Goal: Transaction & Acquisition: Purchase product/service

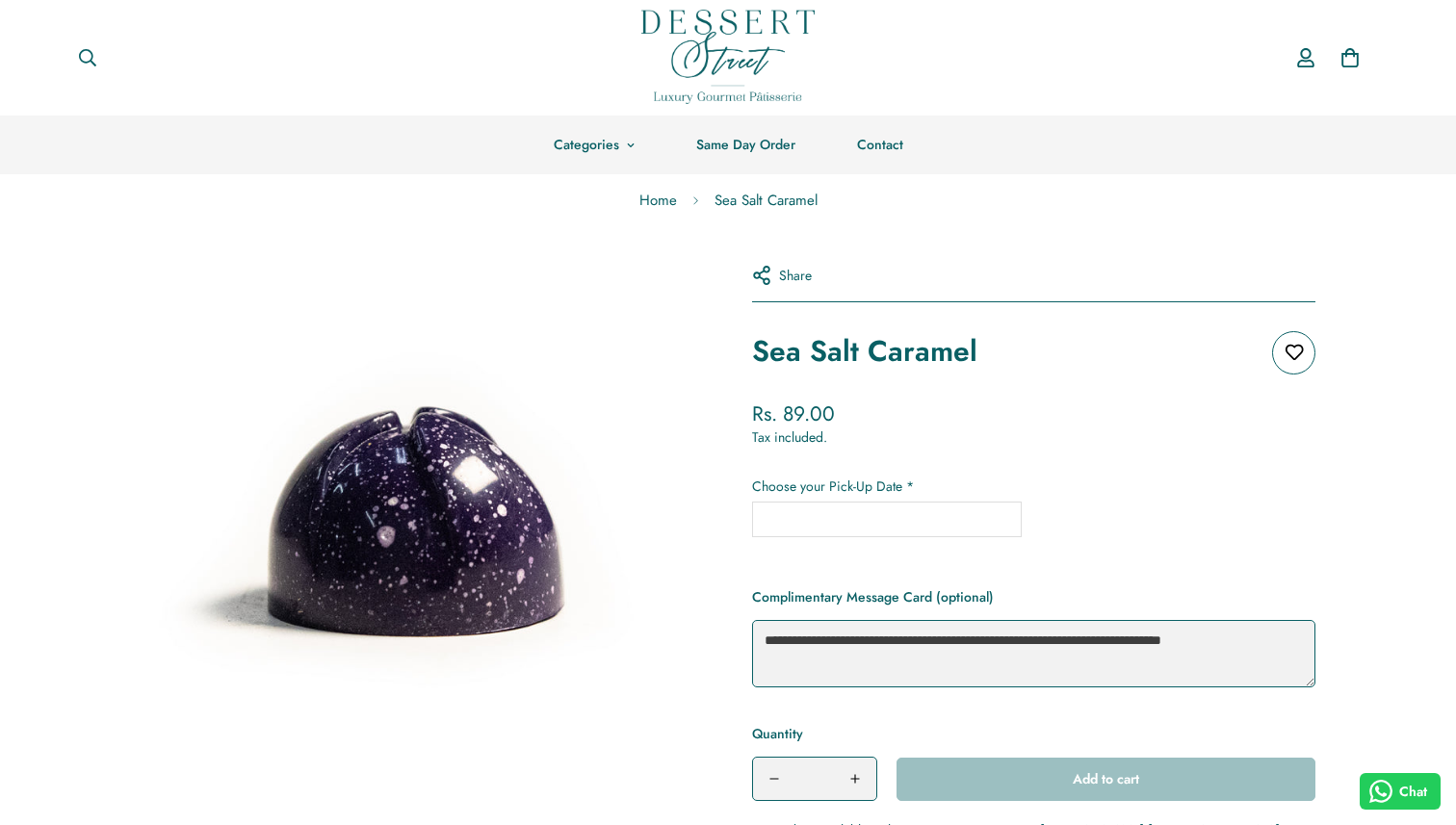
click at [715, 21] on img at bounding box center [728, 57] width 174 height 94
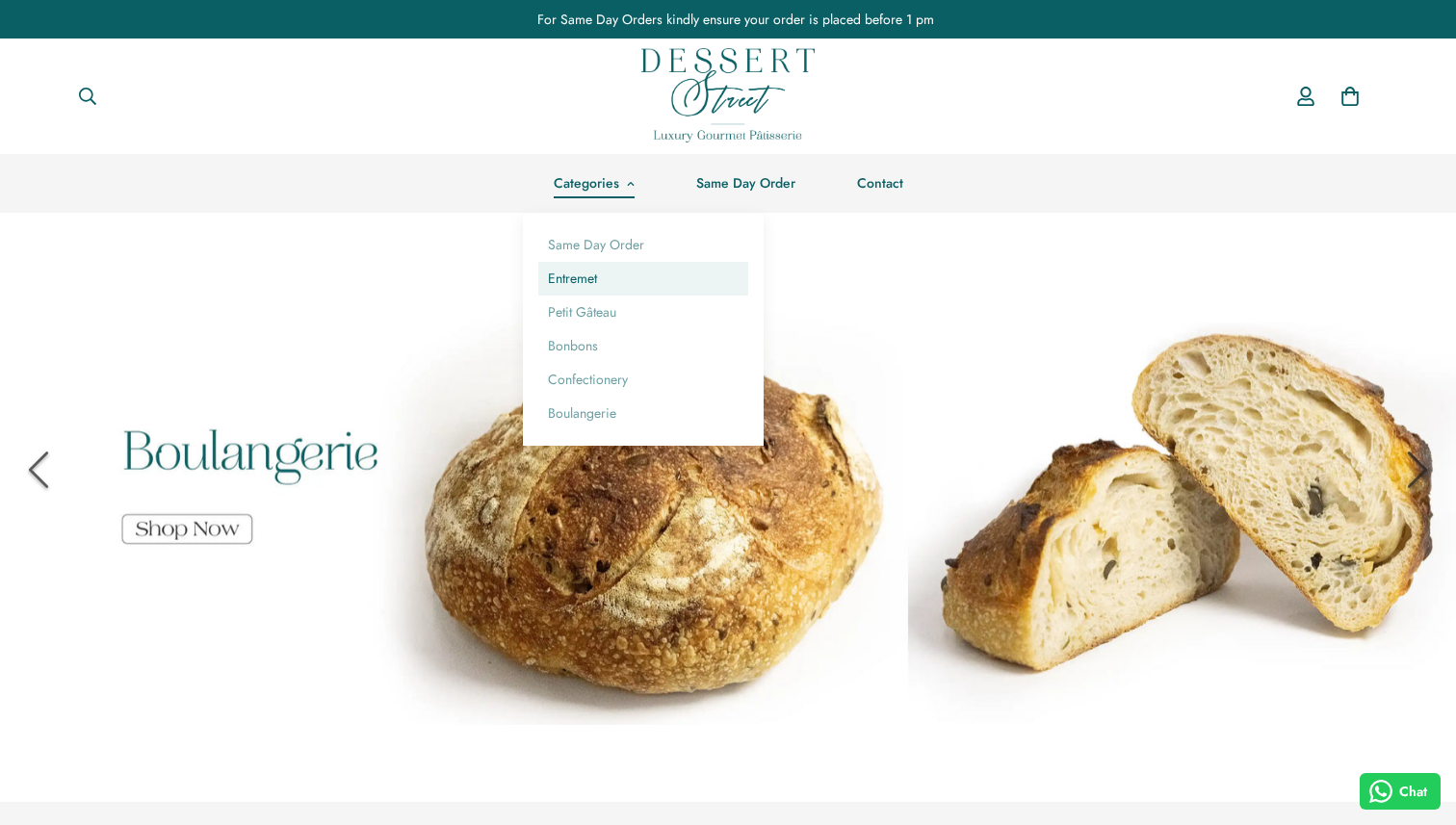
click at [606, 292] on link "Entremet" at bounding box center [643, 279] width 210 height 34
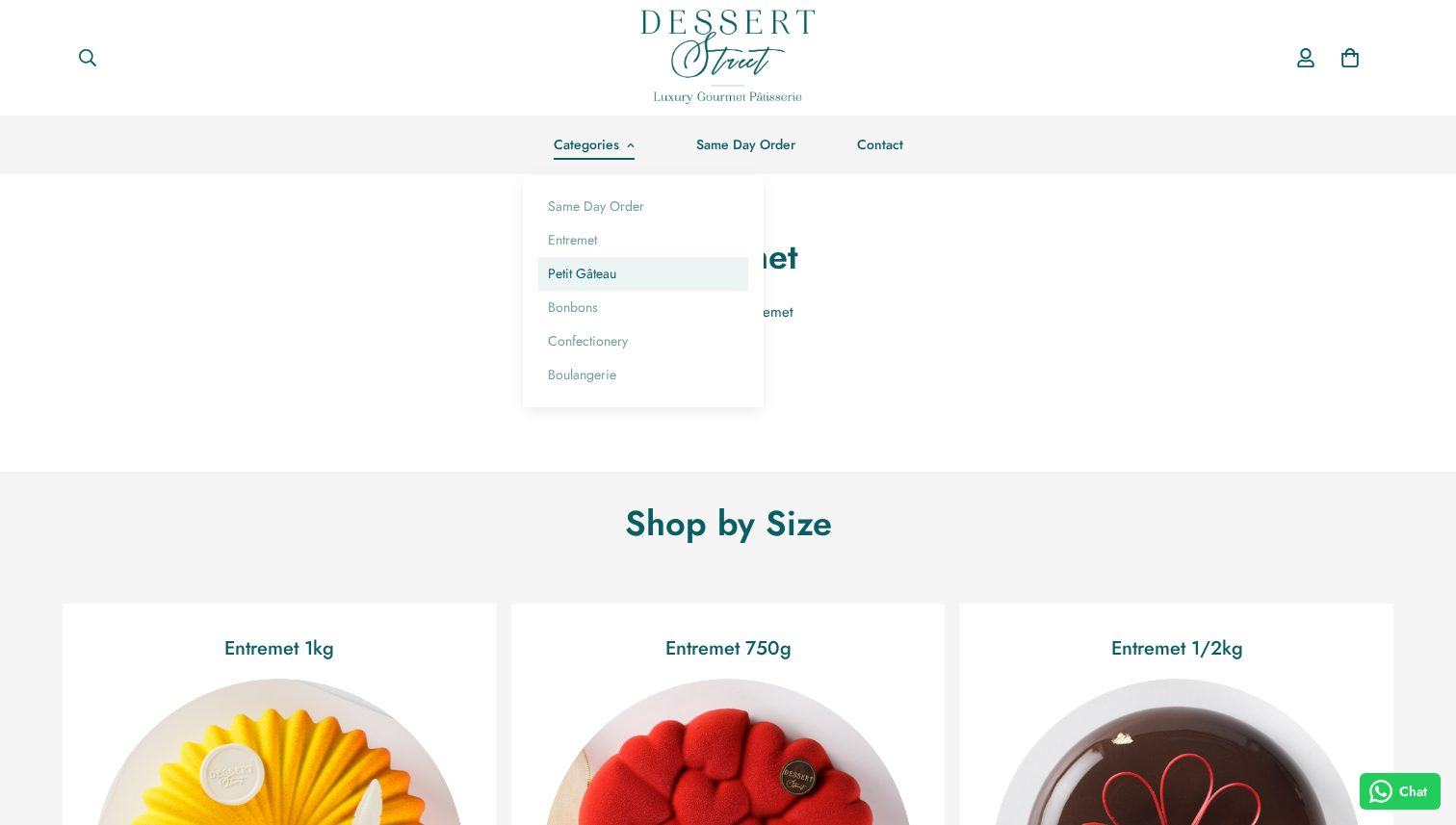
click at [607, 276] on link "Petit Gâteau" at bounding box center [643, 274] width 210 height 34
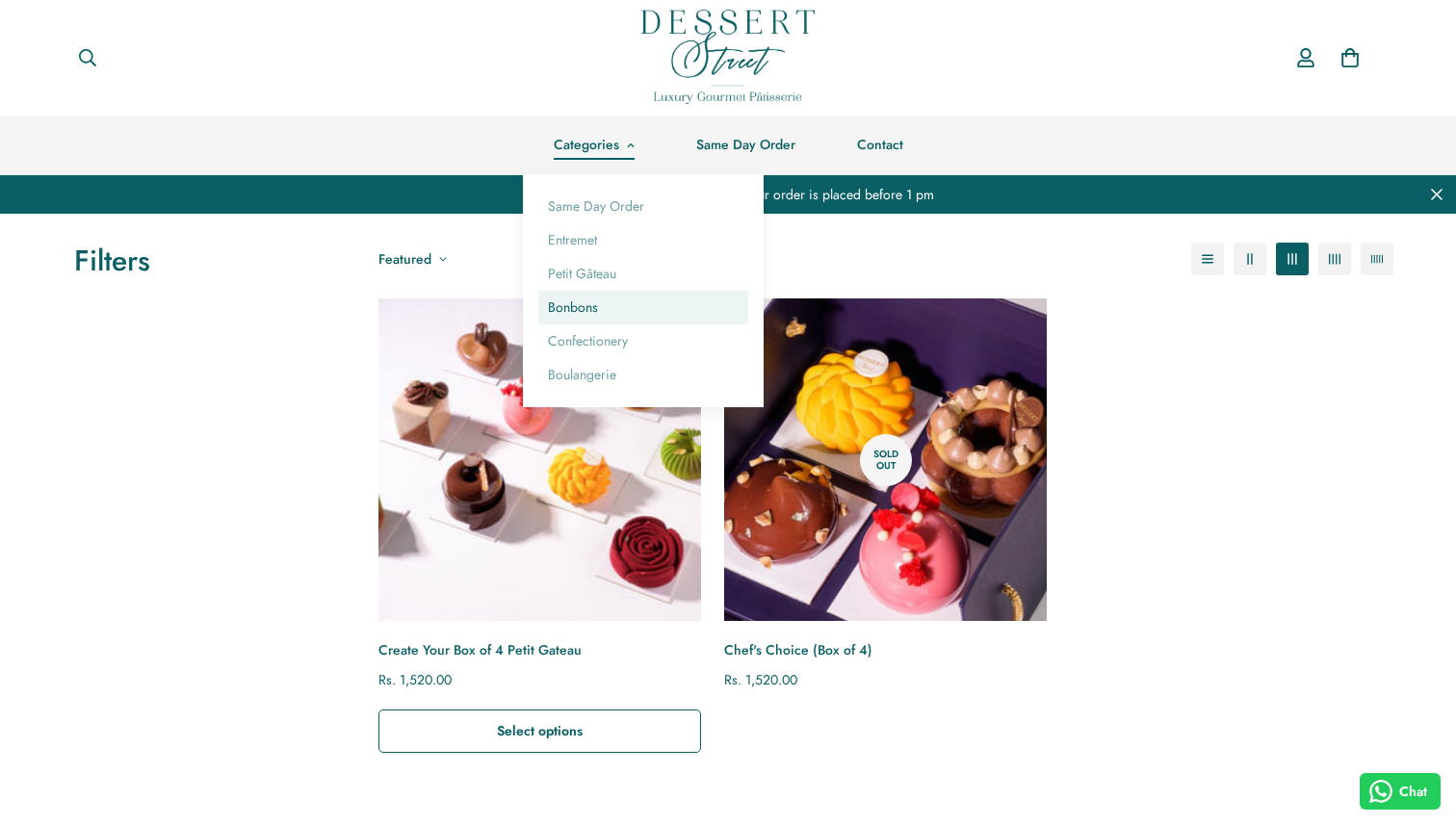
click at [587, 317] on link "Bonbons" at bounding box center [643, 307] width 210 height 34
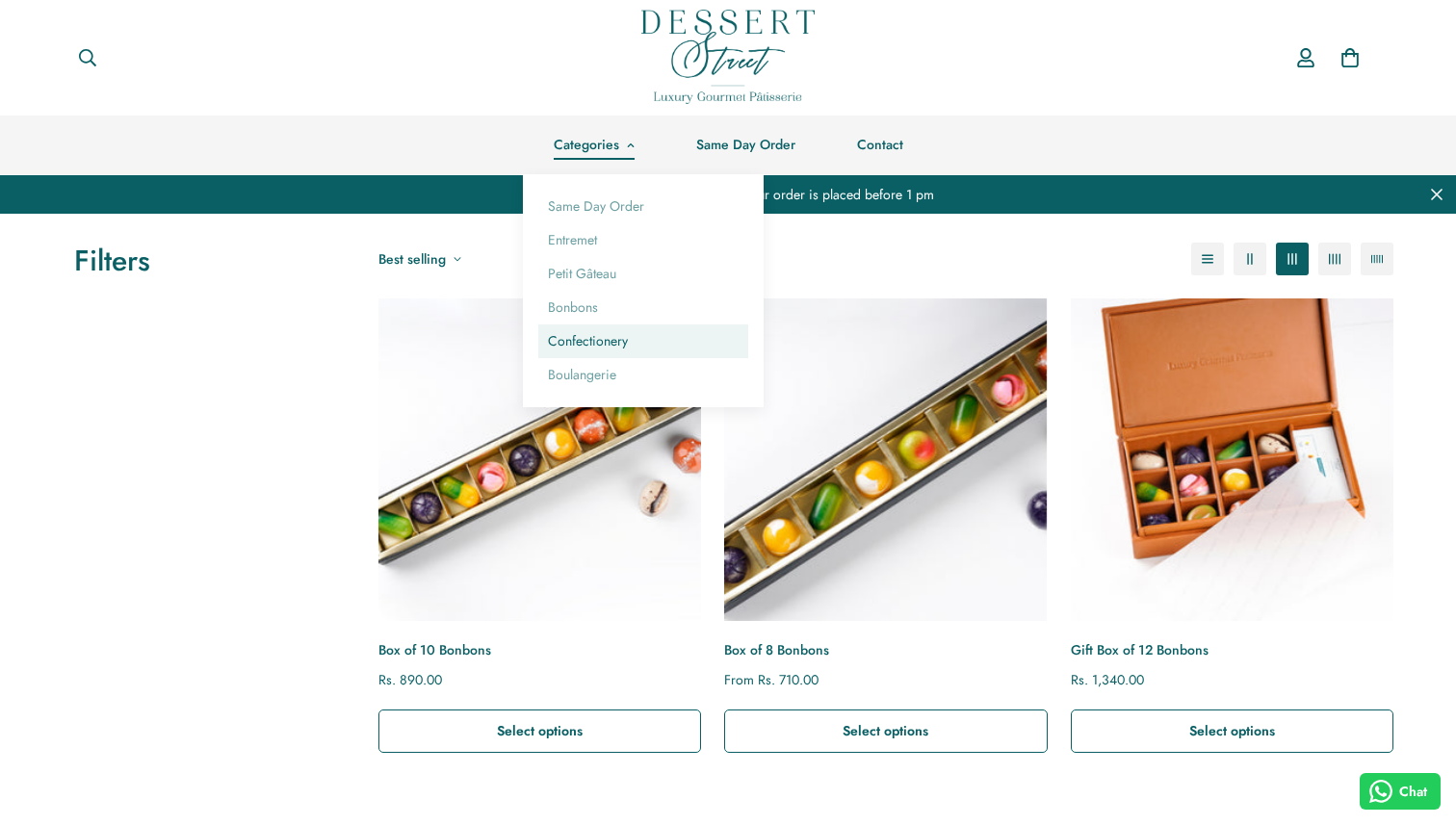
click at [603, 353] on link "Confectionery" at bounding box center [643, 341] width 210 height 34
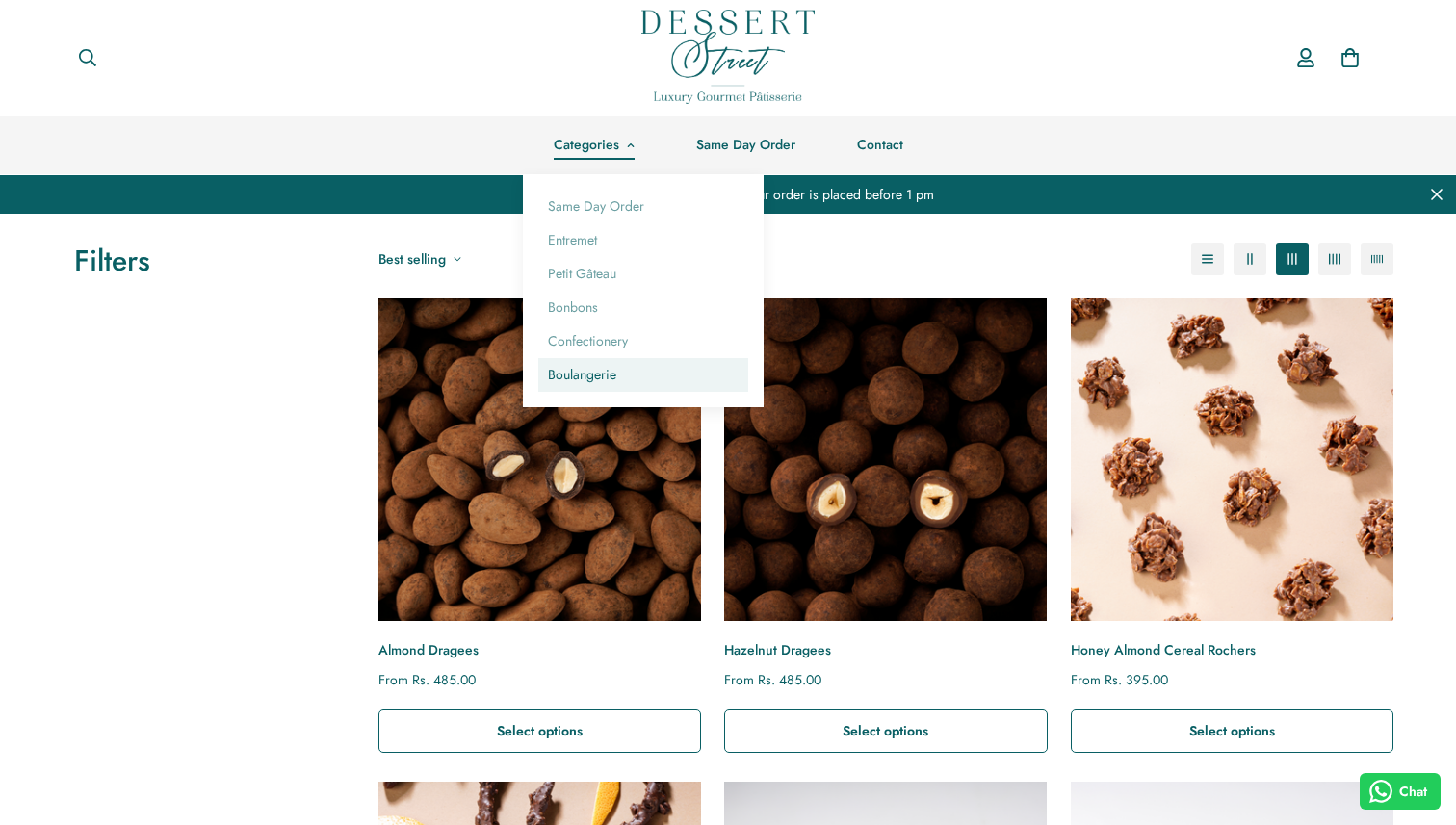
click at [592, 367] on link "Boulangerie" at bounding box center [643, 375] width 210 height 34
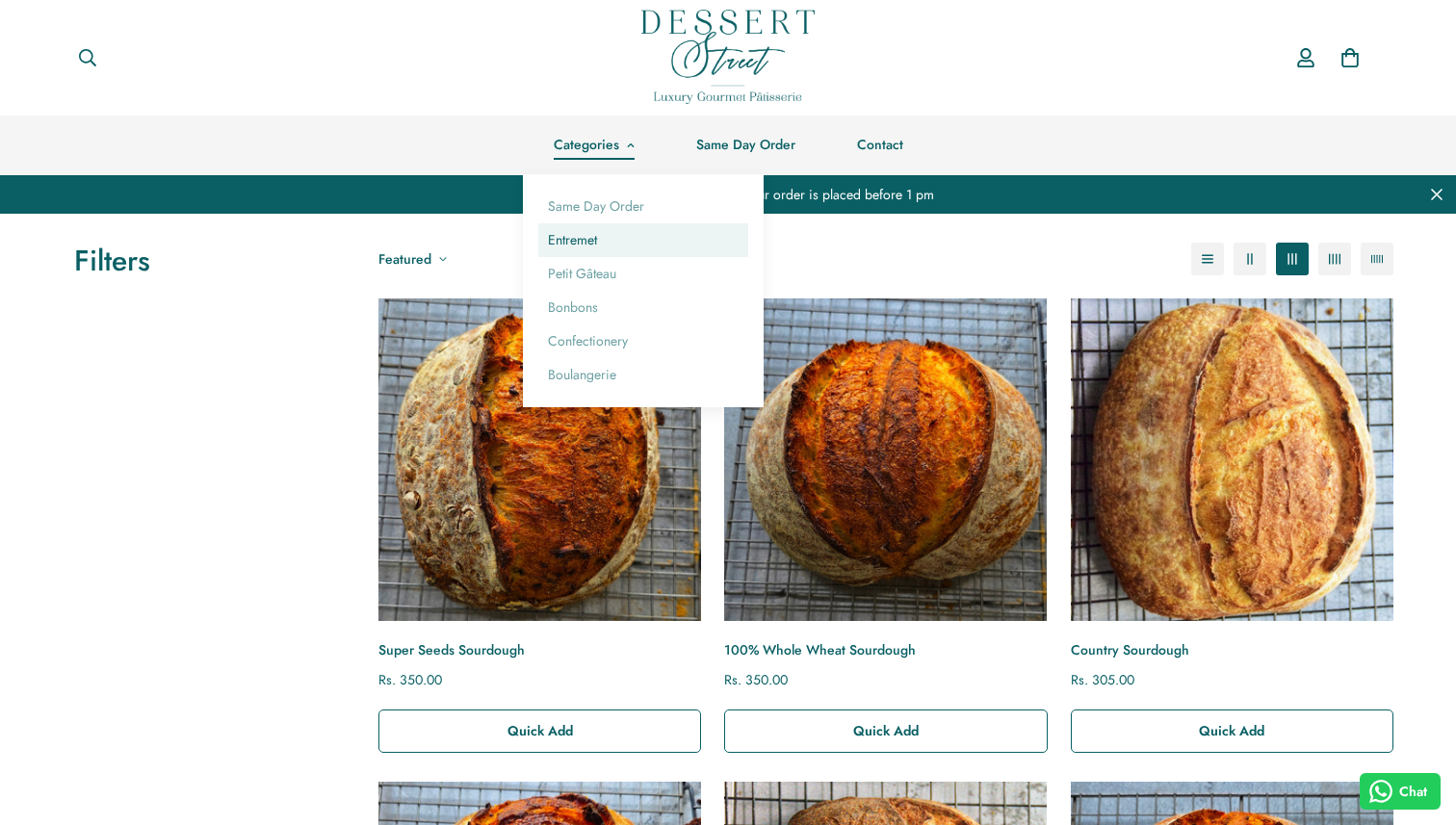
click at [582, 249] on link "Entremet" at bounding box center [643, 240] width 210 height 34
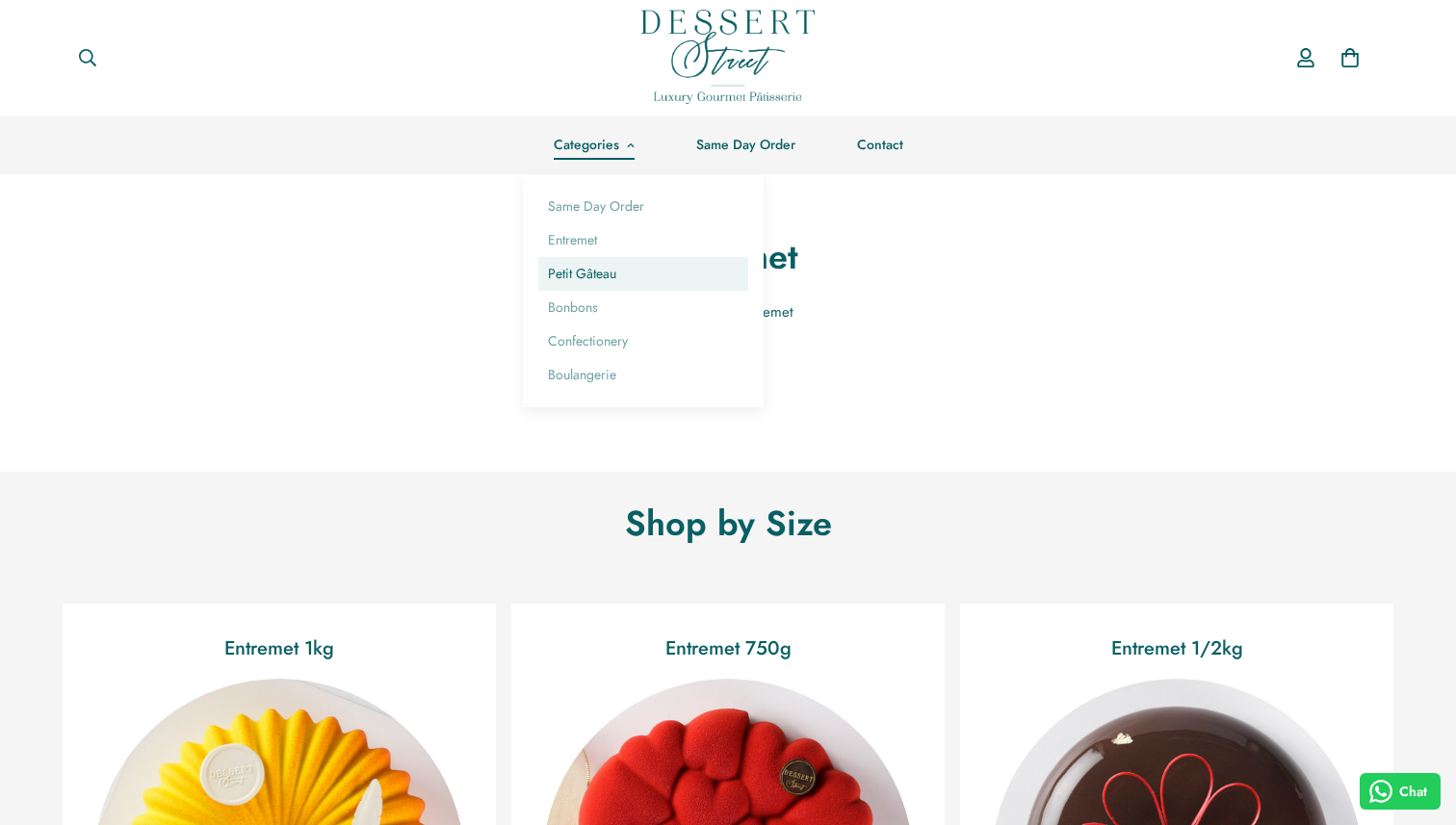
click at [595, 286] on link "Petit Gâteau" at bounding box center [643, 274] width 210 height 34
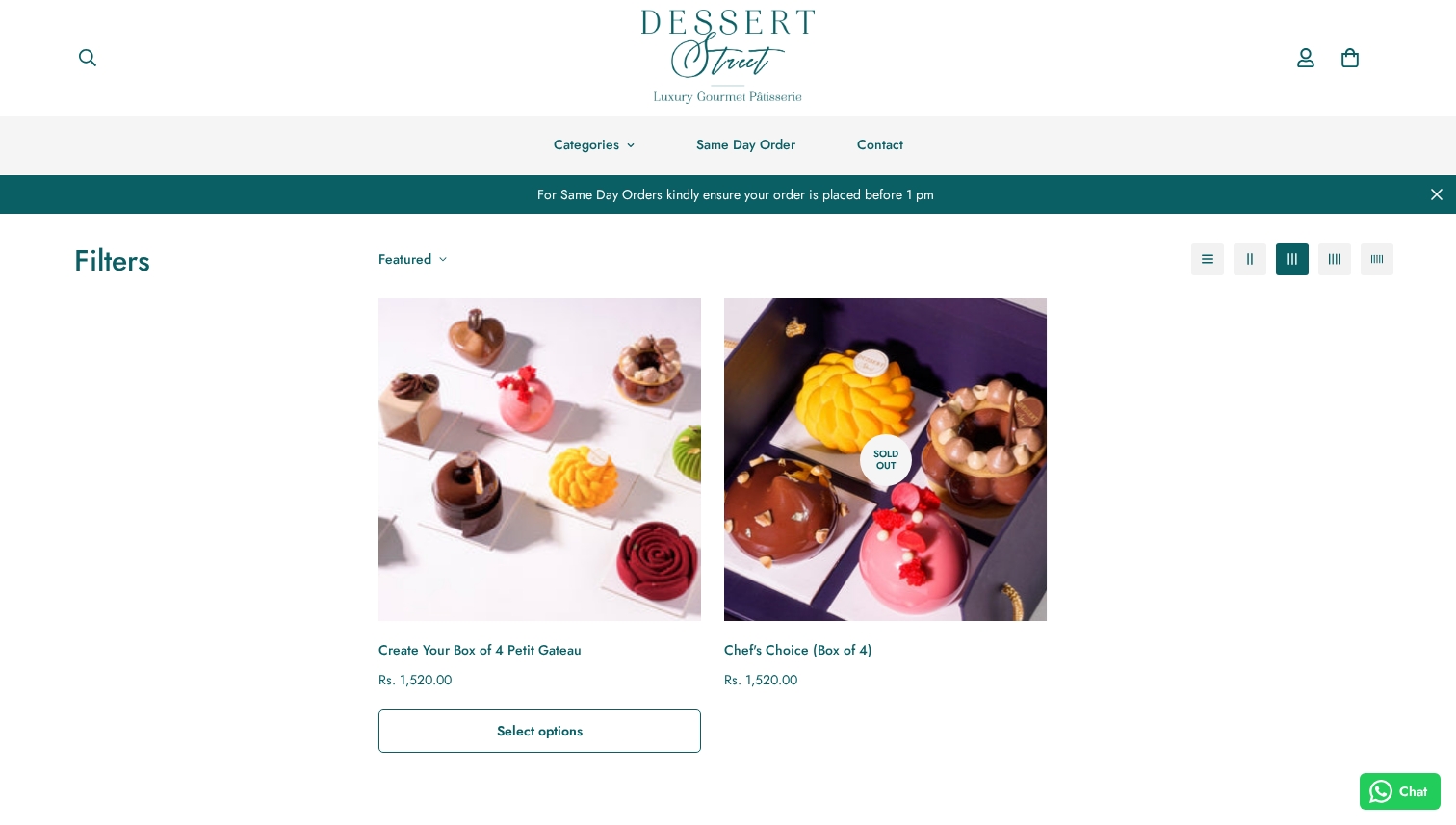
click at [510, 545] on img "Create Your Box of 4 Petit Gateau" at bounding box center [540, 460] width 356 height 356
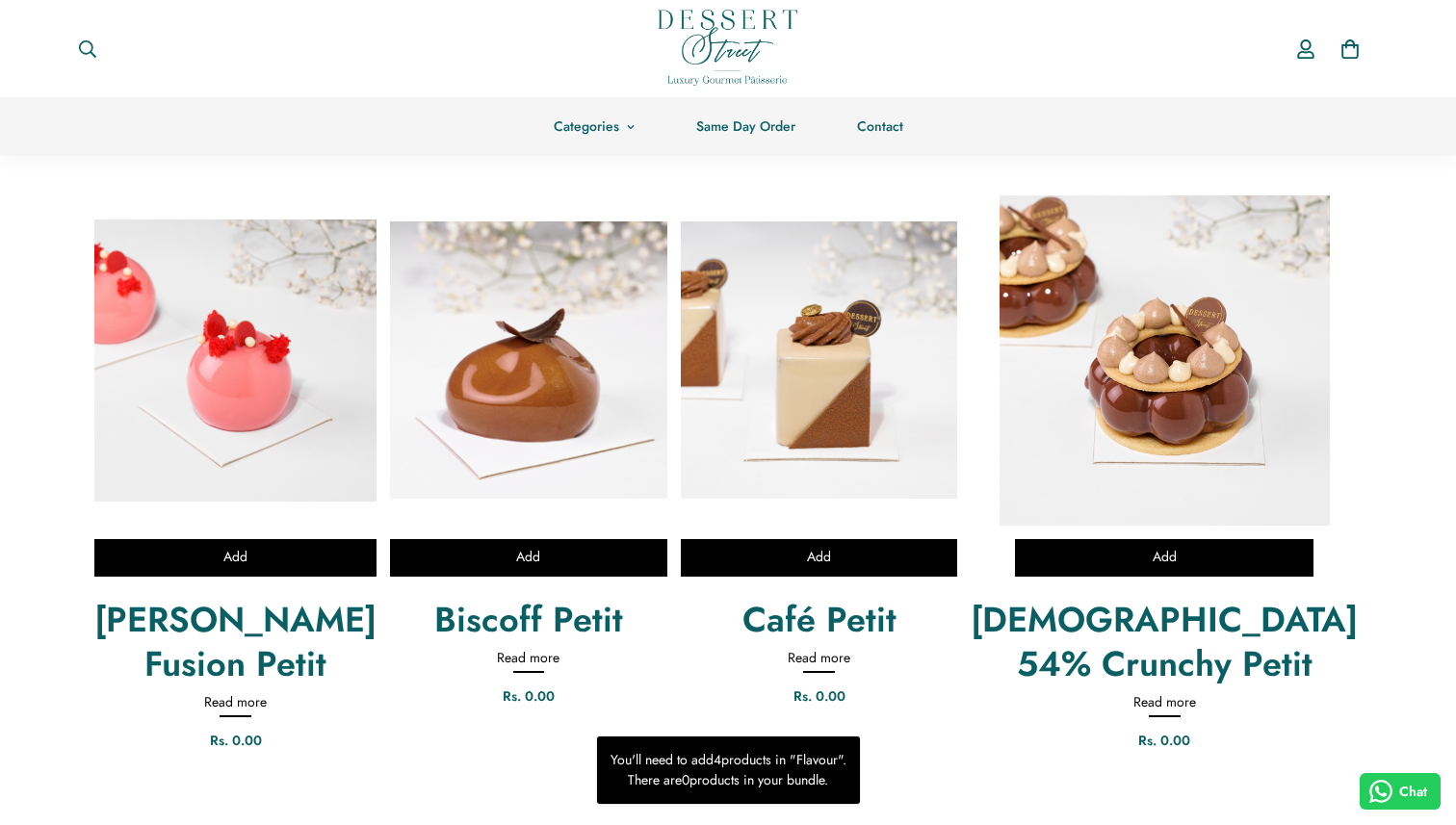
scroll to position [732, 0]
